Goal: Register for event/course

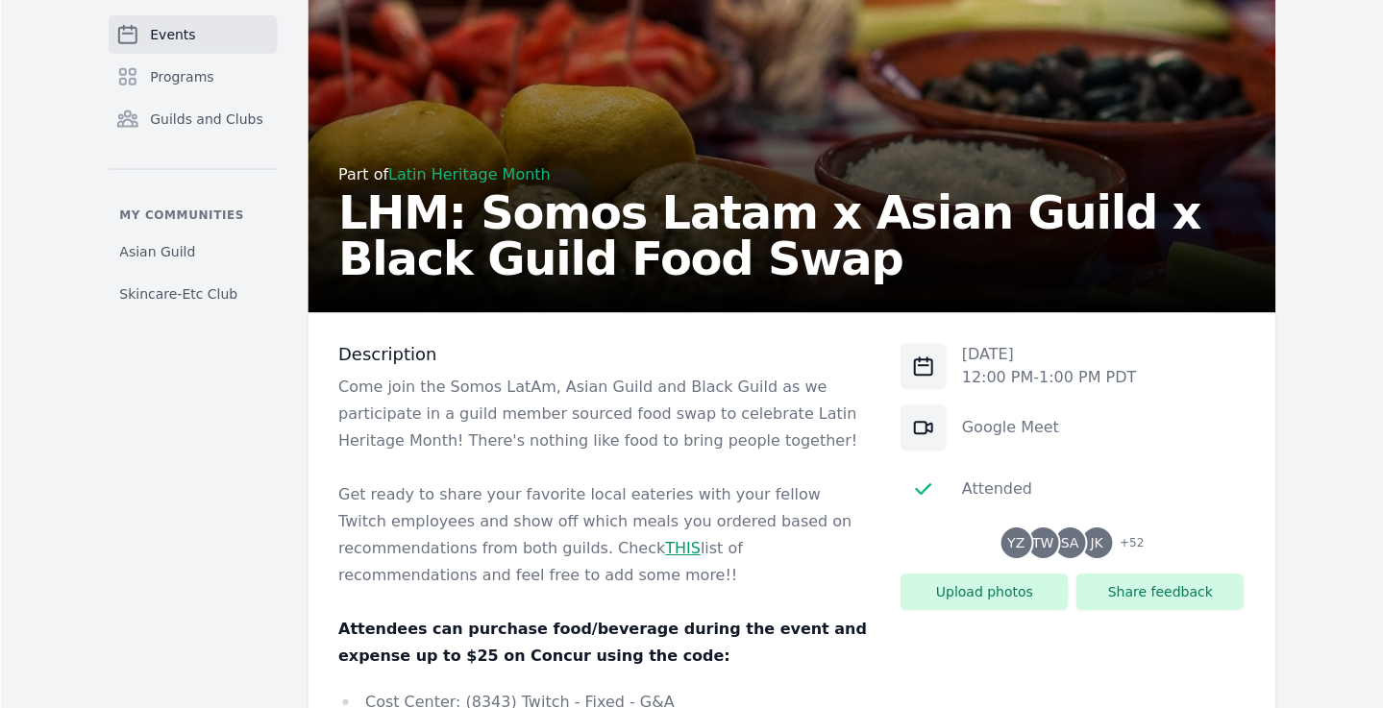
scroll to position [426, 0]
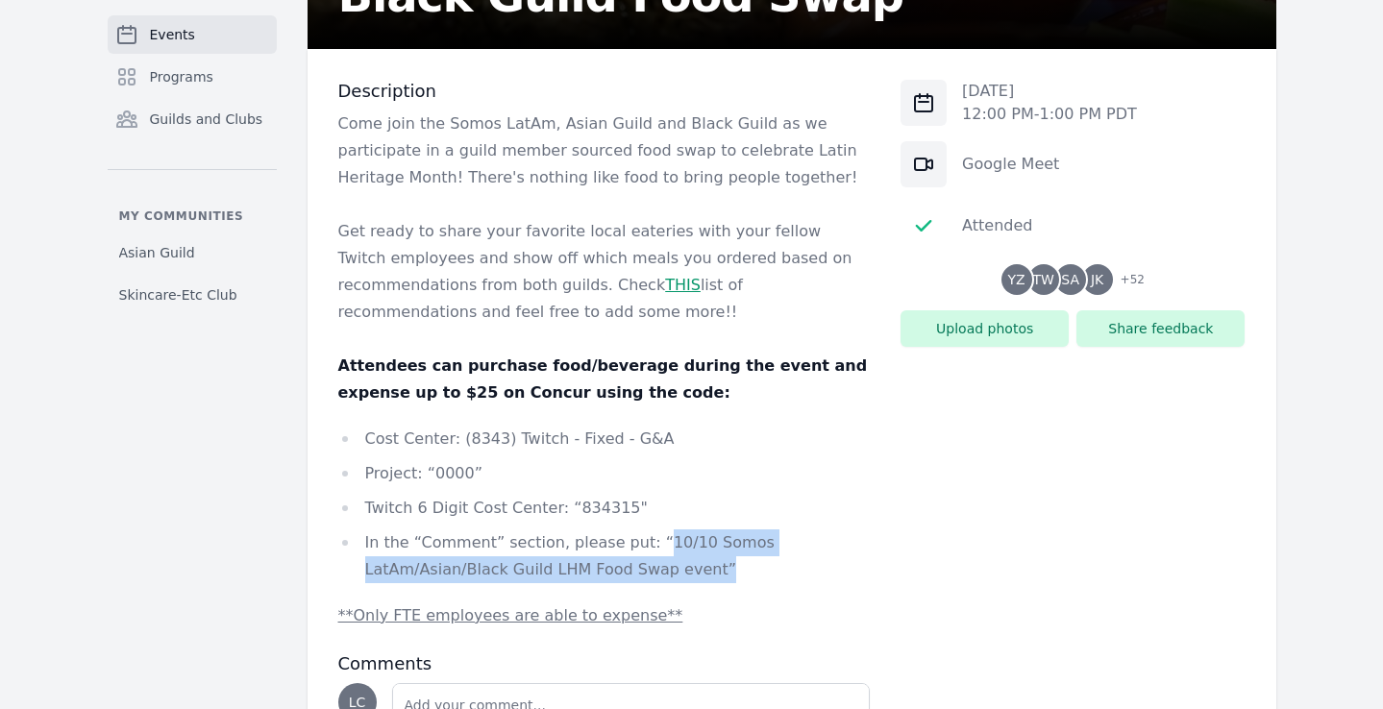
drag, startPoint x: 645, startPoint y: 543, endPoint x: 687, endPoint y: 571, distance: 50.7
click at [687, 571] on li "In the “Comment” section, please put: “10/10 Somos LatAm/Asian/Black Guild LHM …" at bounding box center [604, 557] width 533 height 54
copy li "10/10 Somos LatAm/Asian/Black Guild LHM Food Swap event”"
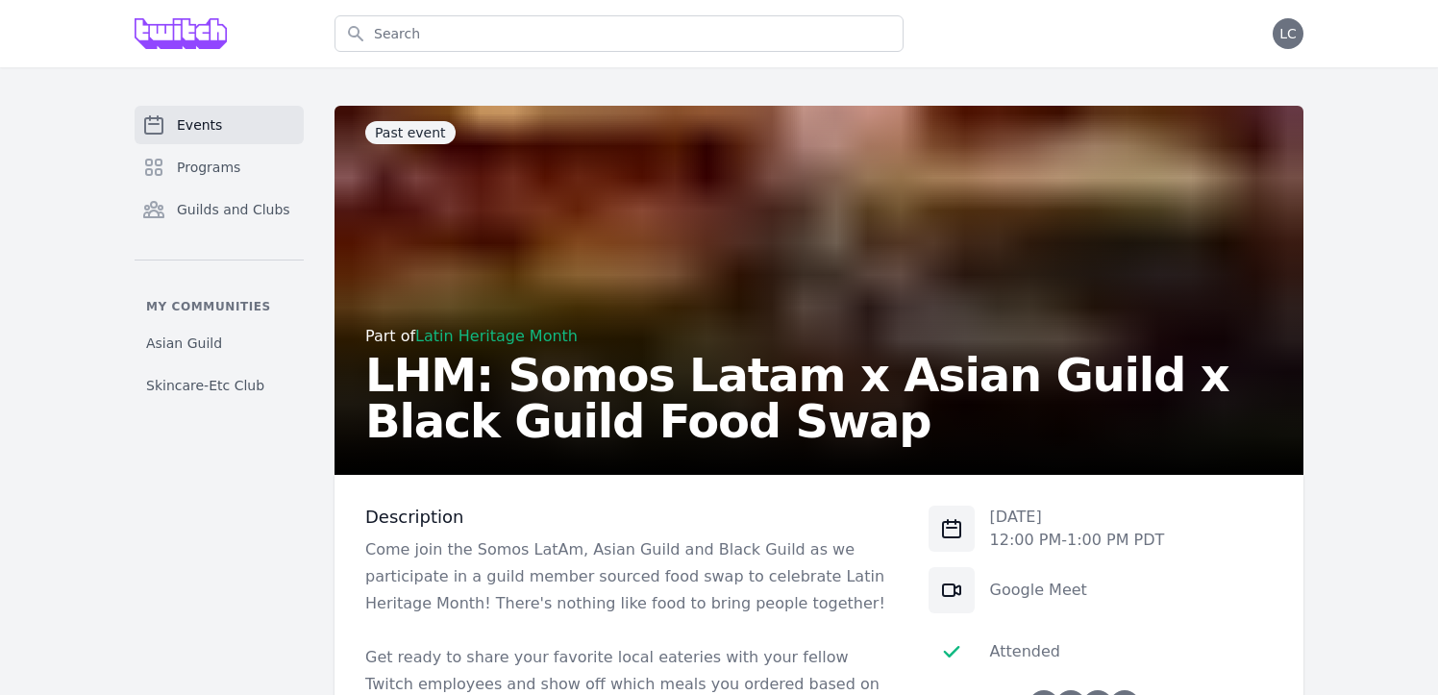
scroll to position [618, 0]
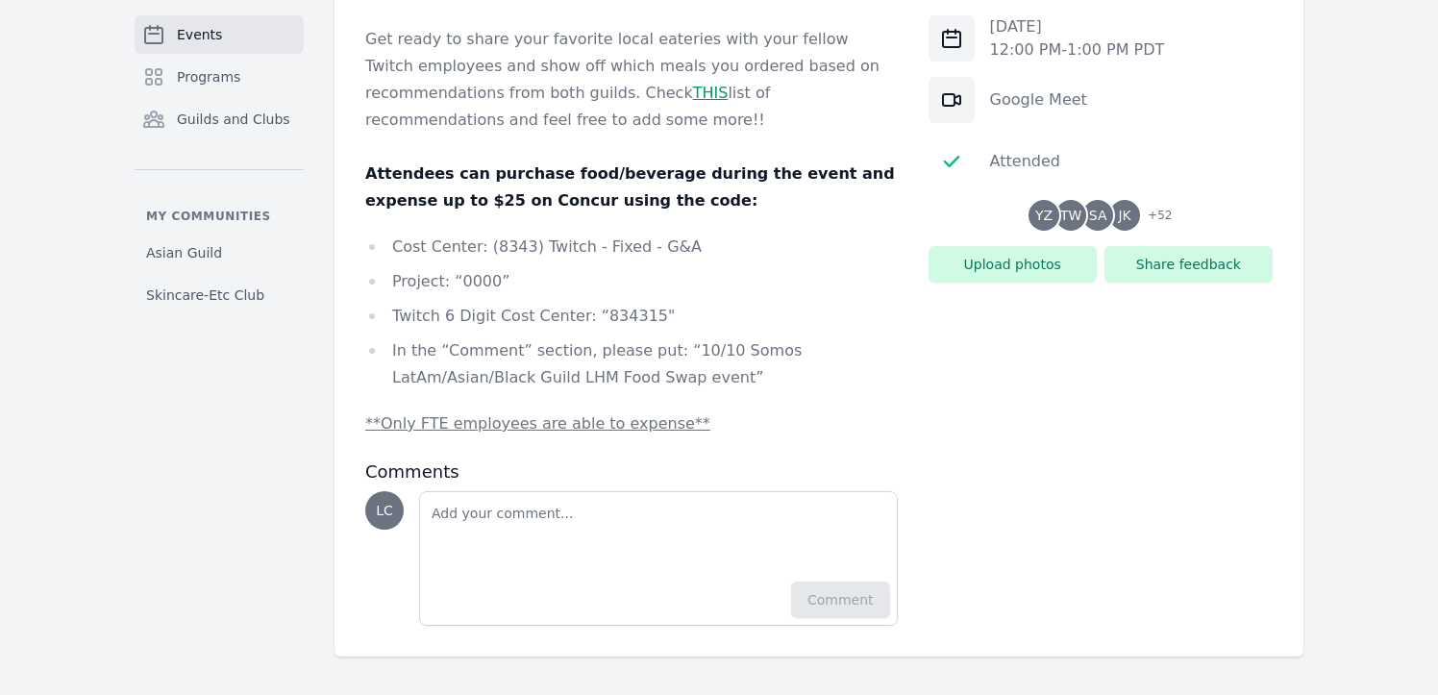
click at [1160, 213] on span "+ 52" at bounding box center [1154, 217] width 36 height 27
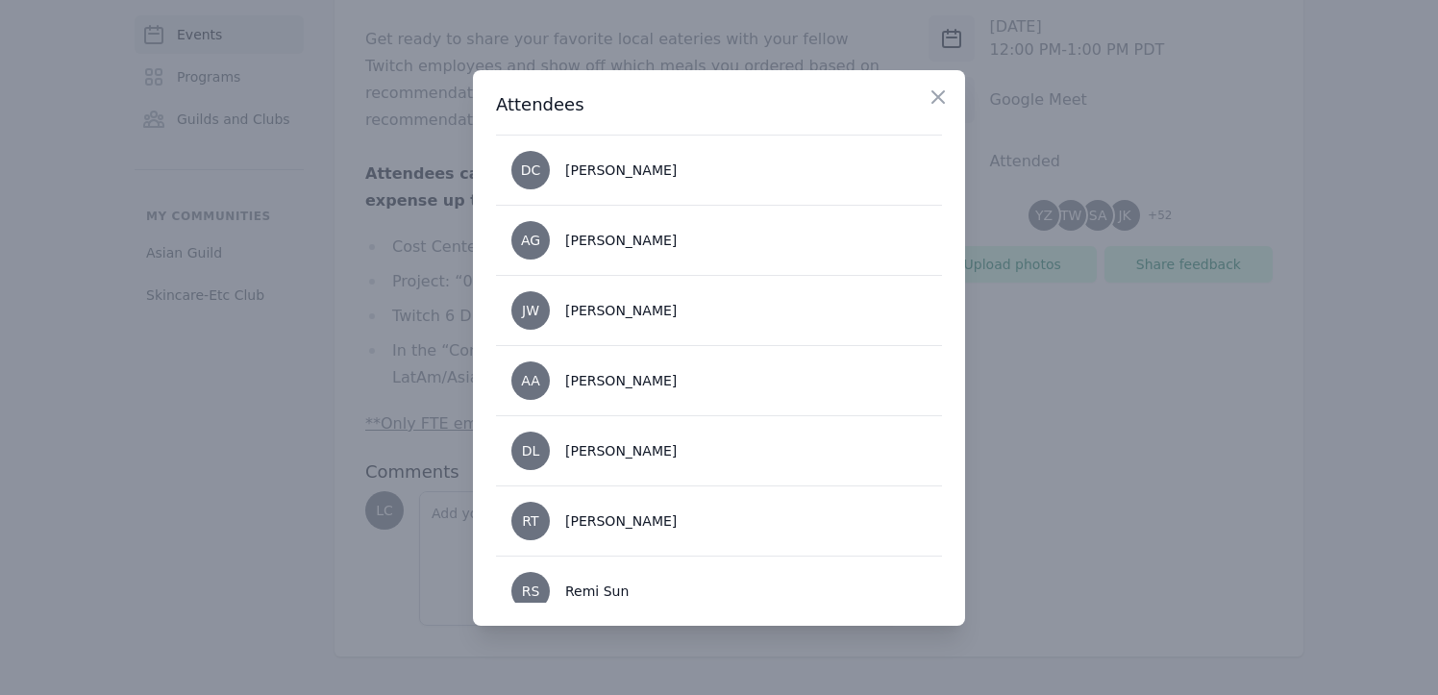
scroll to position [3458, 0]
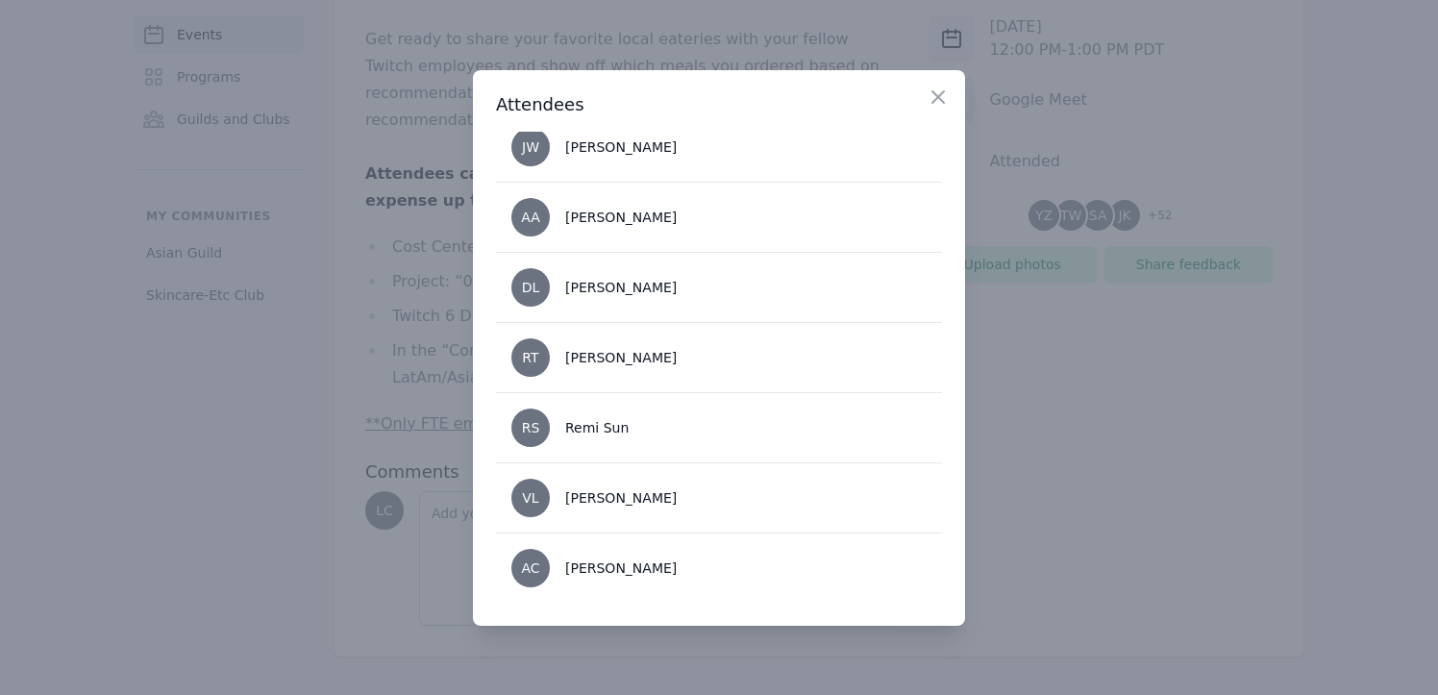
drag, startPoint x: 1165, startPoint y: 374, endPoint x: 1079, endPoint y: 318, distance: 102.1
click at [1165, 373] on div at bounding box center [719, 347] width 1438 height 695
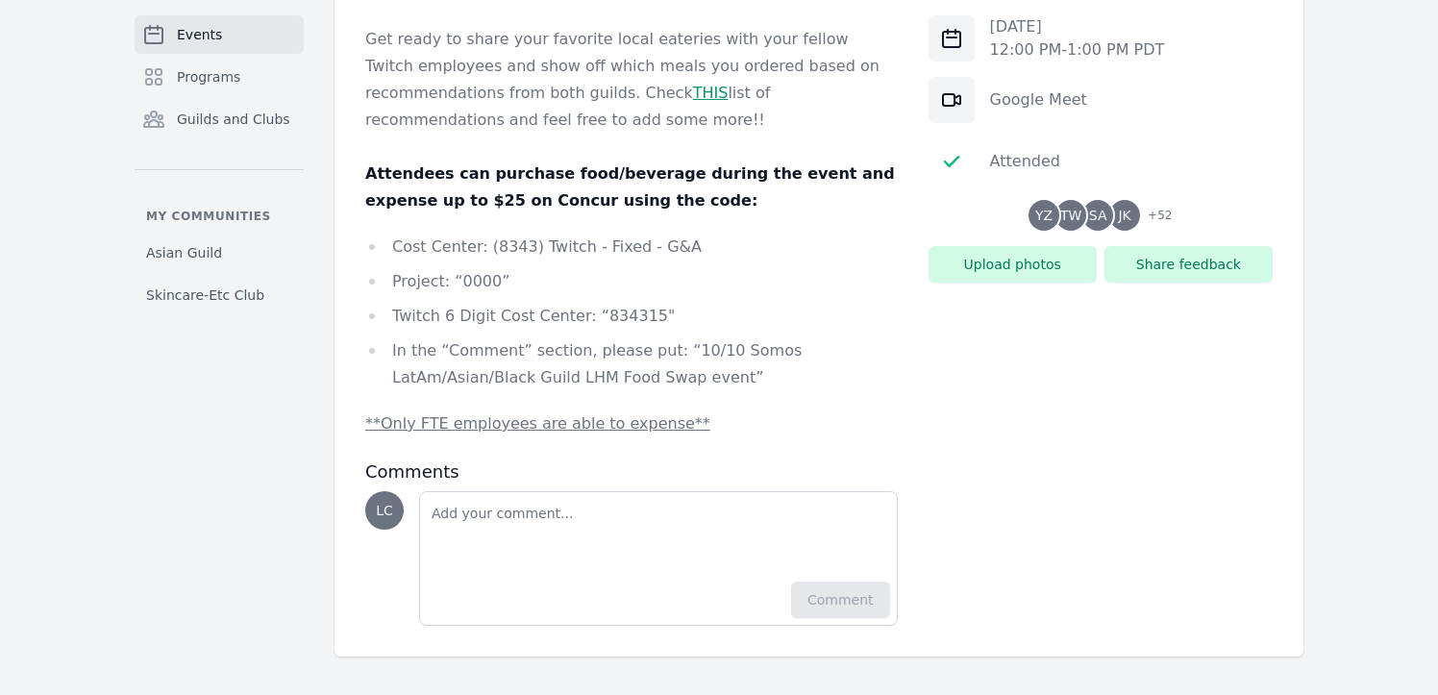
click at [1092, 226] on span "SA" at bounding box center [1097, 215] width 31 height 31
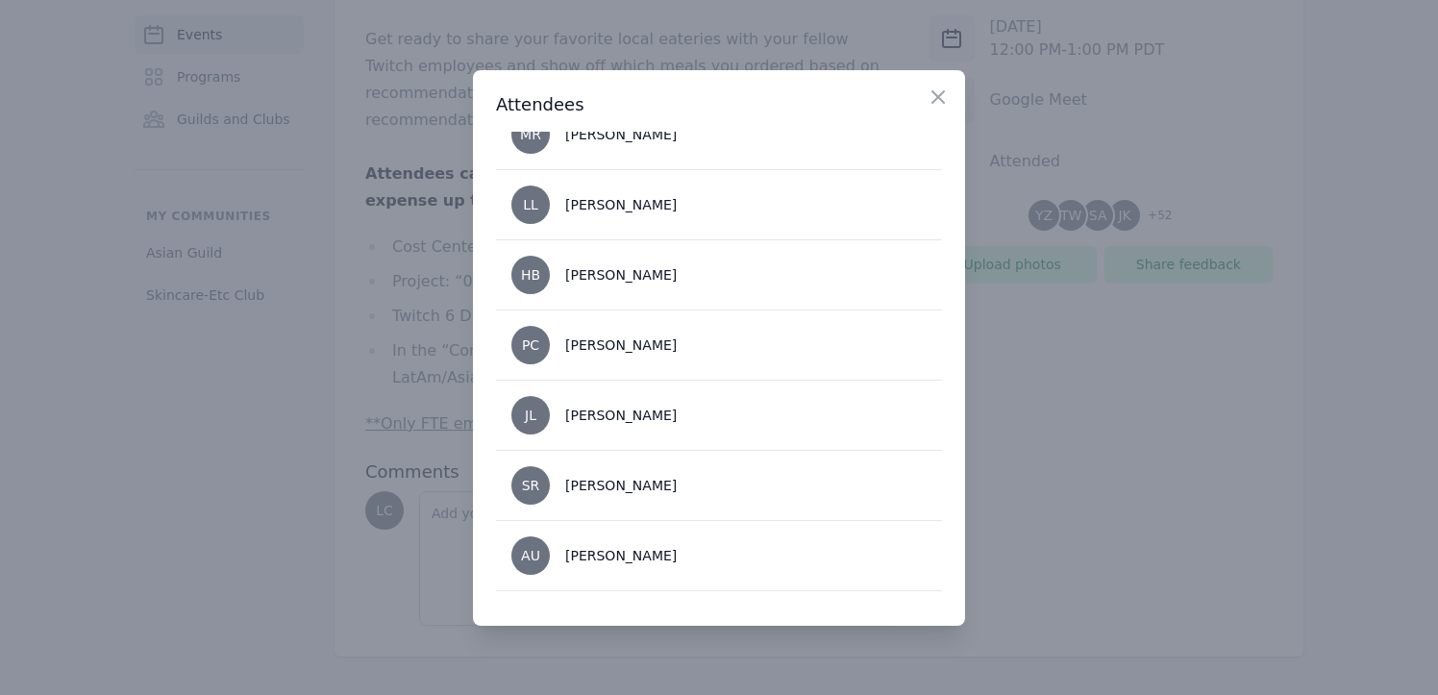
scroll to position [1849, 0]
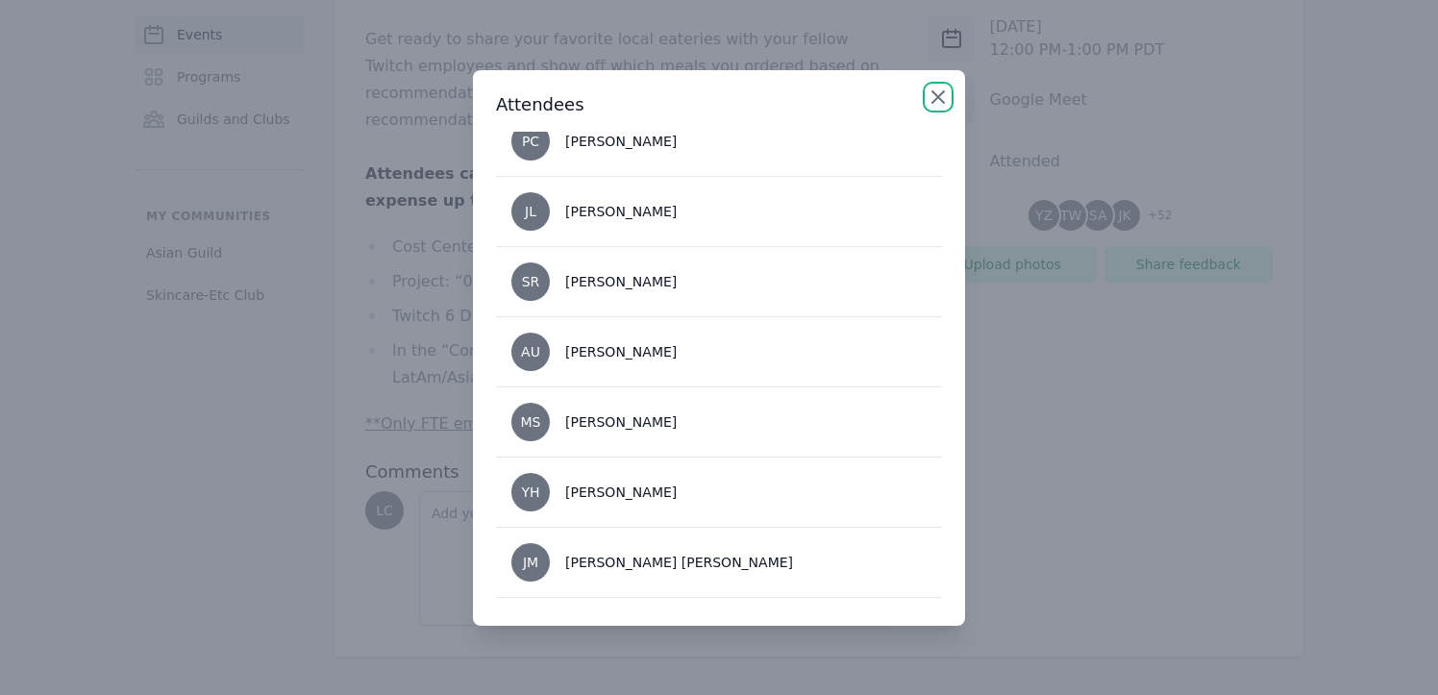
click at [940, 98] on icon "button" at bounding box center [938, 97] width 12 height 12
